Goal: Navigation & Orientation: Find specific page/section

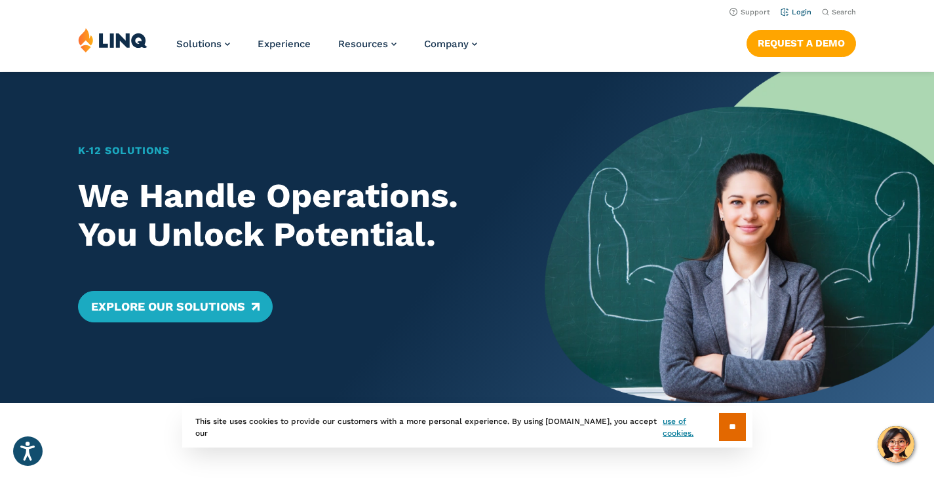
click at [793, 14] on link "Login" at bounding box center [796, 12] width 31 height 9
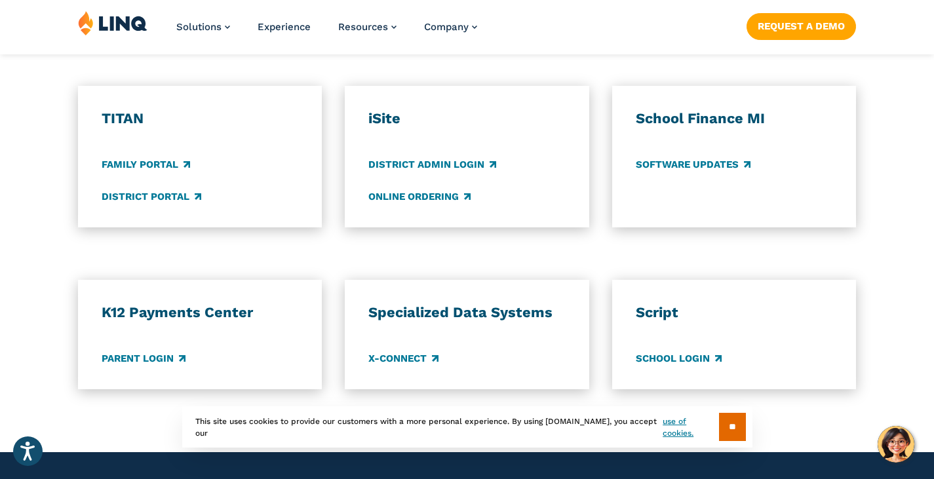
scroll to position [1049, 0]
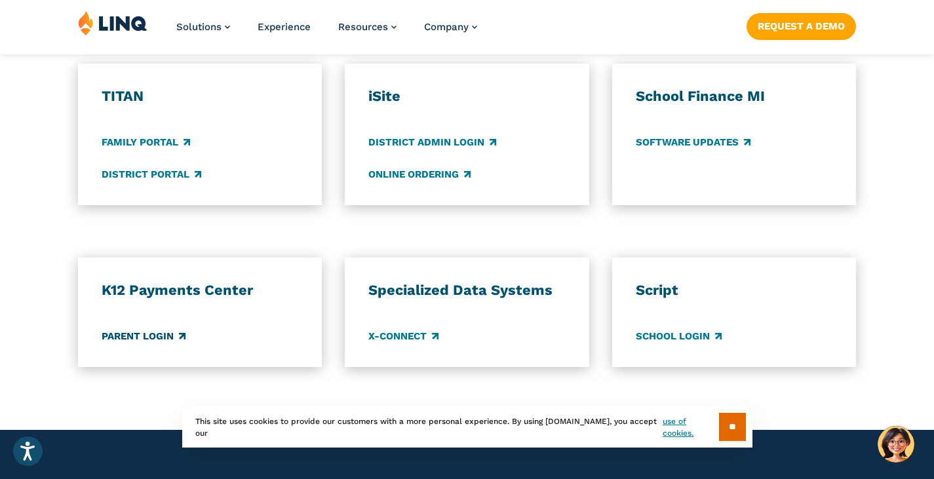
click at [170, 329] on link "Parent Login" at bounding box center [144, 336] width 84 height 14
